Goal: Check status

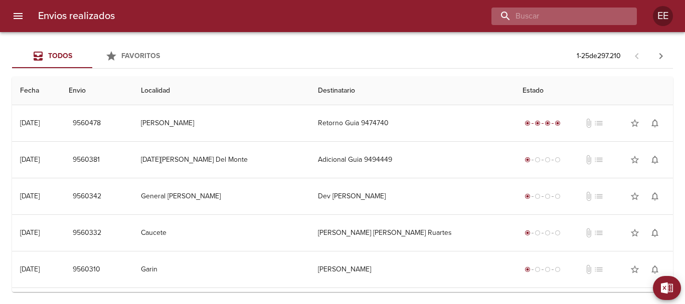
click at [569, 20] on input "buscar" at bounding box center [556, 17] width 128 height 18
type input "VZ7847"
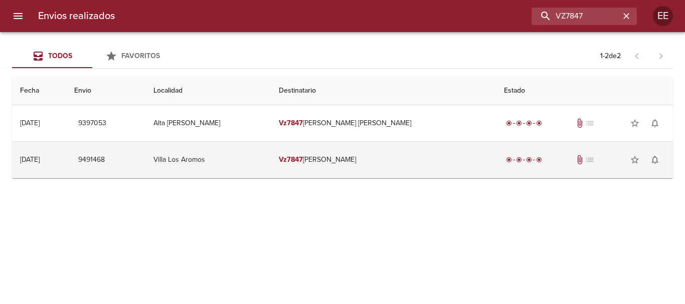
click at [368, 162] on td "Vz7847 [PERSON_NAME]" at bounding box center [383, 160] width 225 height 36
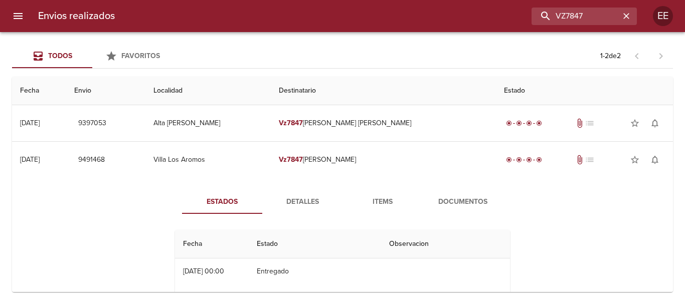
click at [307, 205] on span "Detalles" at bounding box center [302, 202] width 68 height 13
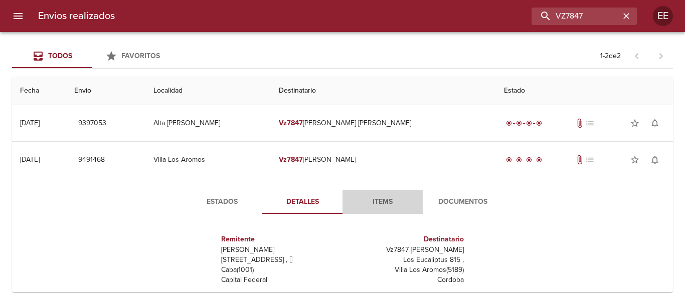
click at [384, 204] on span "Items" at bounding box center [383, 202] width 68 height 13
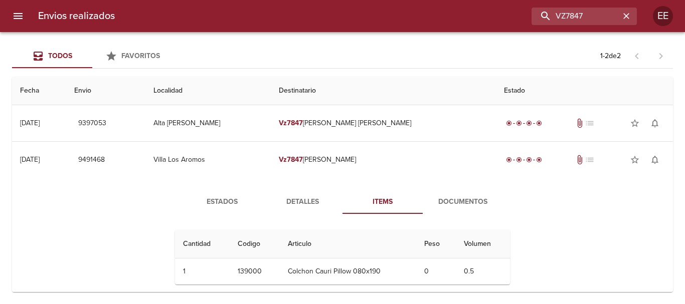
scroll to position [13, 0]
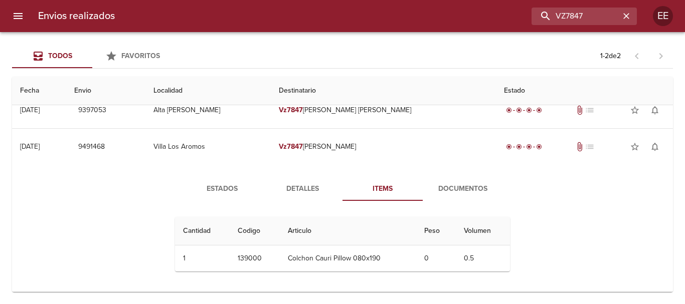
click at [309, 189] on span "Detalles" at bounding box center [302, 189] width 68 height 13
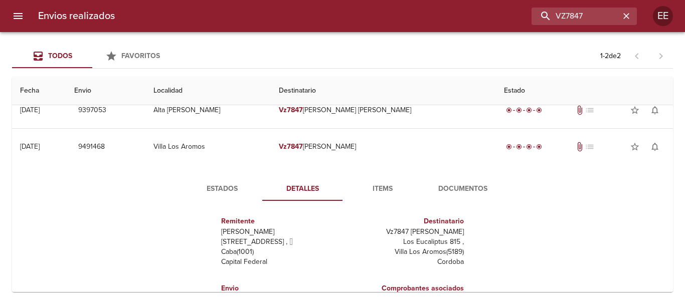
scroll to position [63, 0]
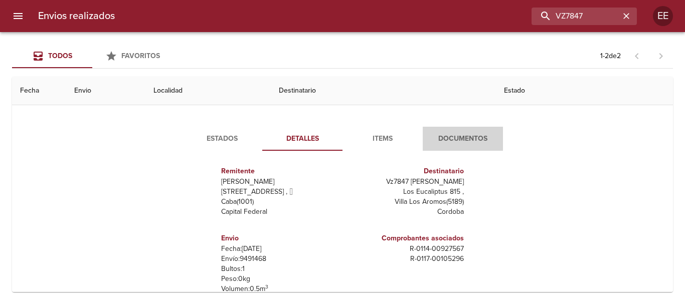
click at [450, 143] on span "Documentos" at bounding box center [463, 139] width 68 height 13
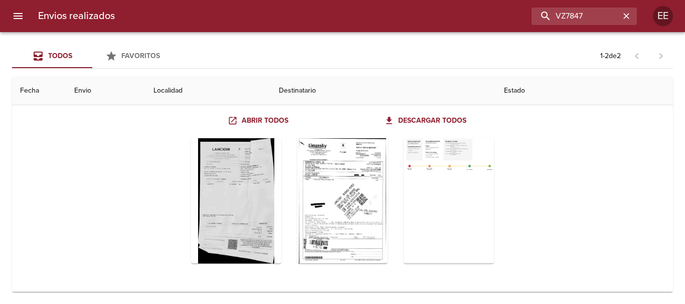
scroll to position [118, 0]
click at [333, 174] on div "Tabla de envíos del cliente" at bounding box center [342, 200] width 90 height 125
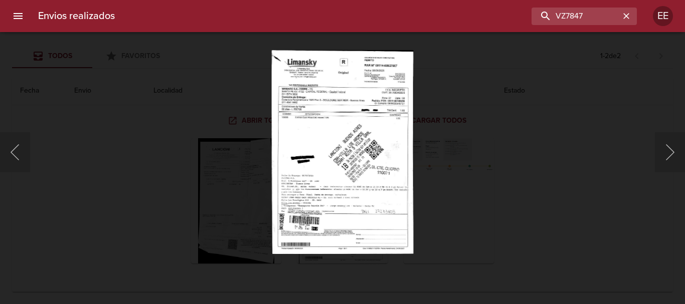
click at [344, 161] on img "Lightbox" at bounding box center [343, 152] width 142 height 204
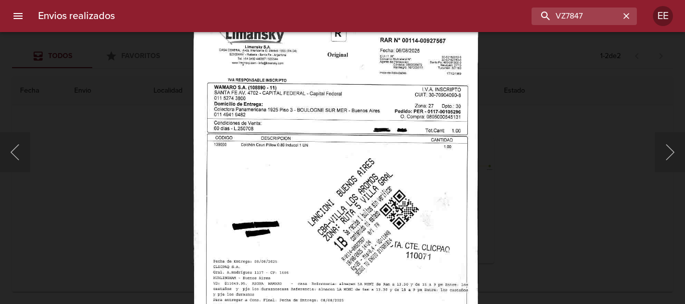
click at [408, 208] on img "Lightbox" at bounding box center [336, 215] width 285 height 410
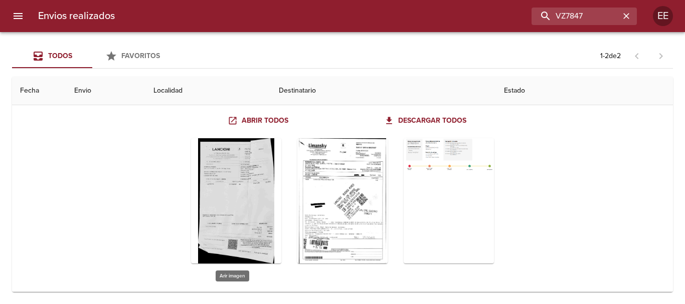
scroll to position [18, 0]
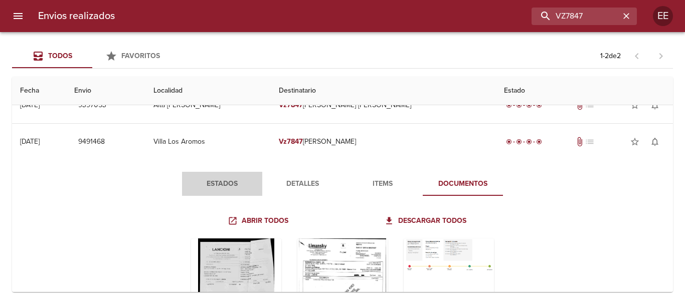
click at [232, 183] on span "Estados" at bounding box center [222, 184] width 68 height 13
